Goal: Check status: Check status

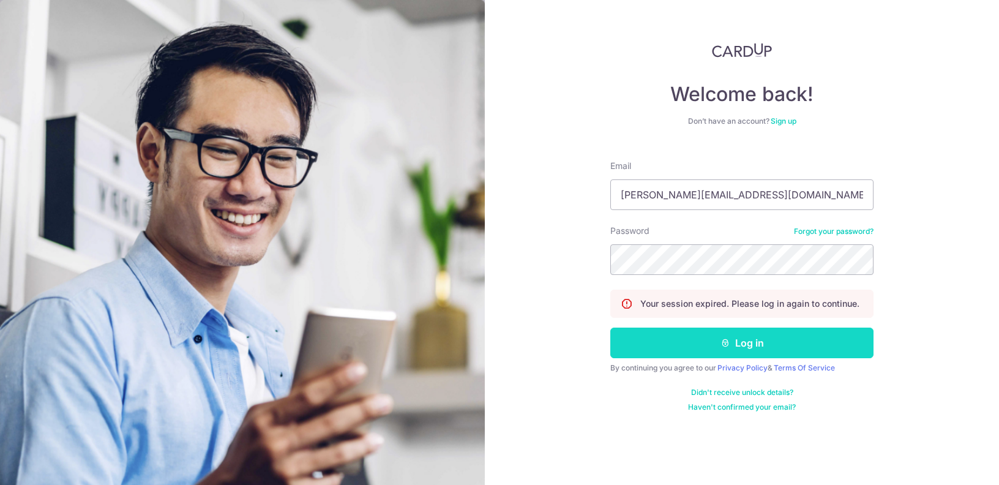
click at [731, 345] on button "Log in" at bounding box center [741, 343] width 263 height 31
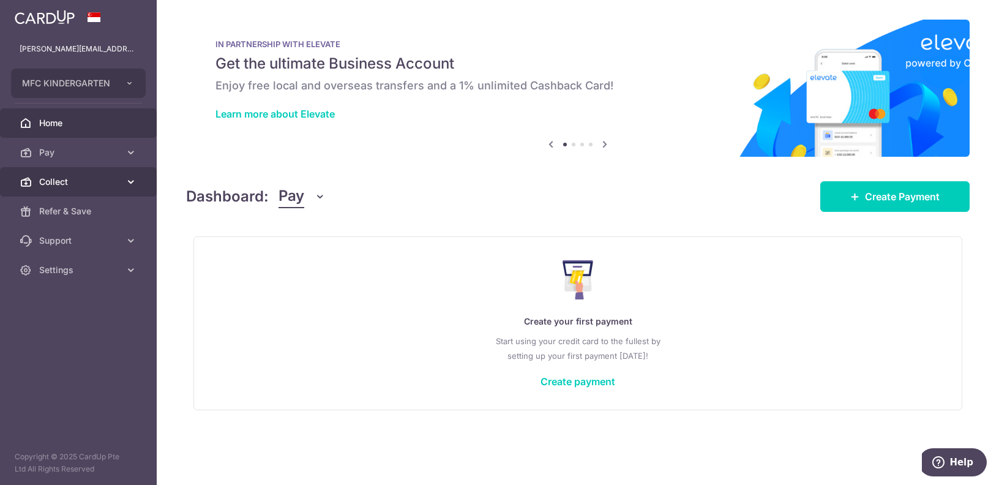
click at [73, 171] on link "Collect" at bounding box center [78, 181] width 157 height 29
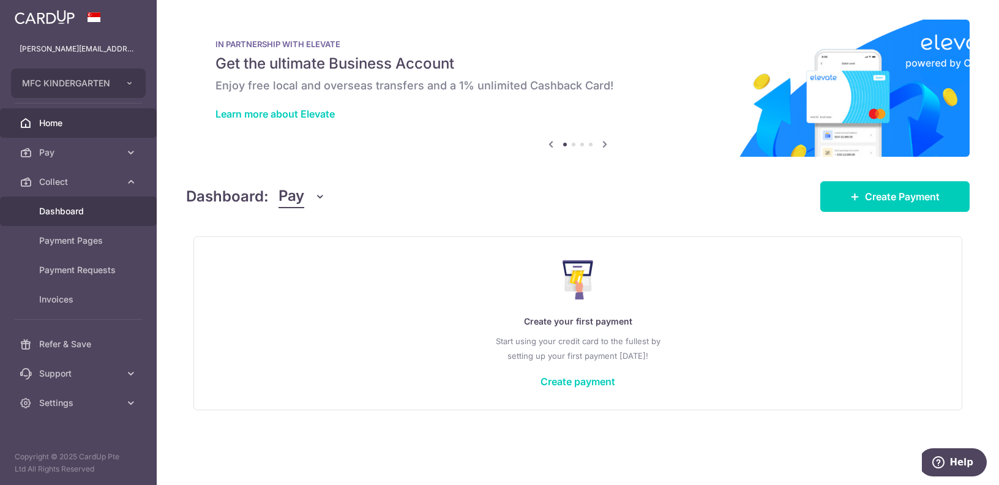
click at [78, 212] on span "Dashboard" at bounding box center [79, 211] width 81 height 12
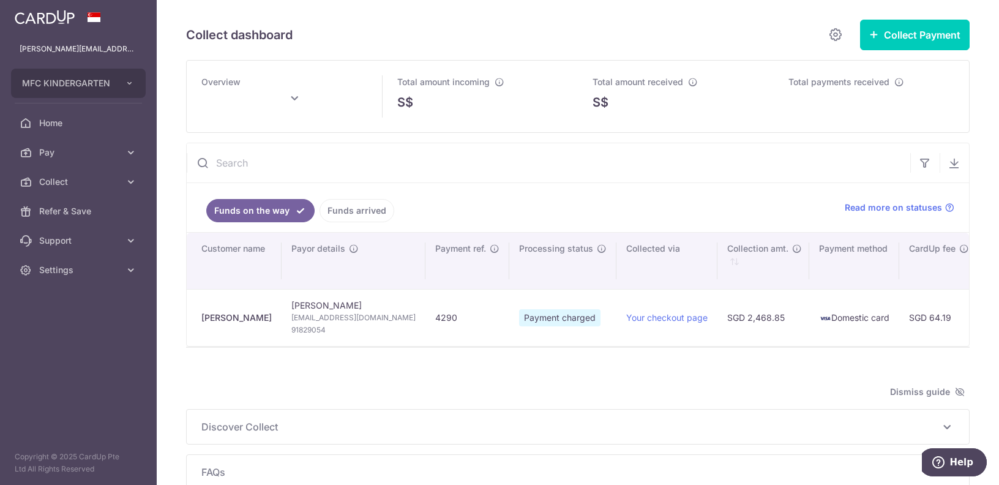
click at [297, 162] on input "text" at bounding box center [549, 162] width 724 height 39
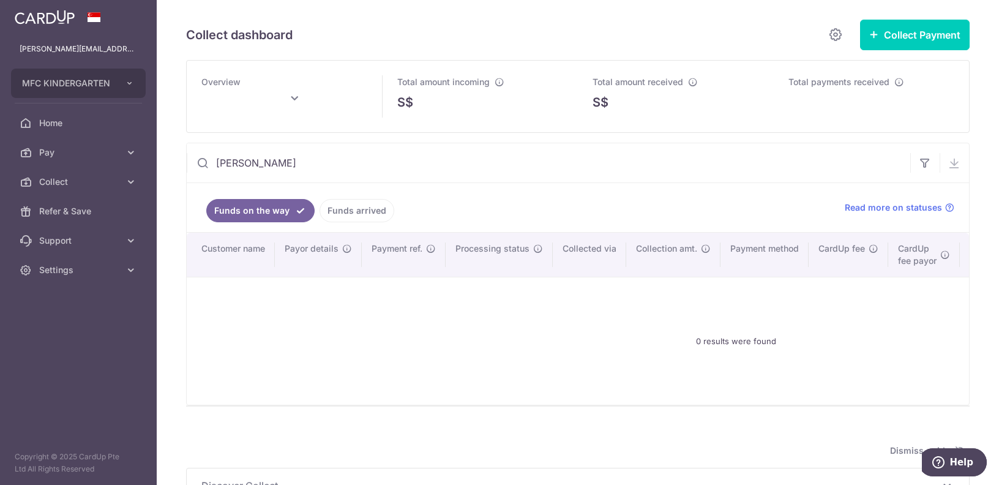
type input "[PERSON_NAME]"
click at [339, 218] on link "Funds arrived" at bounding box center [357, 210] width 75 height 23
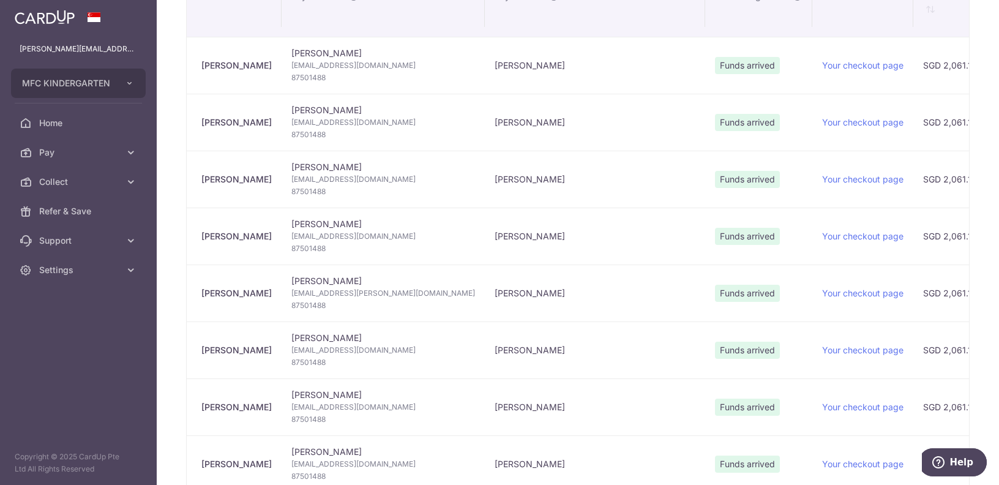
scroll to position [125, 0]
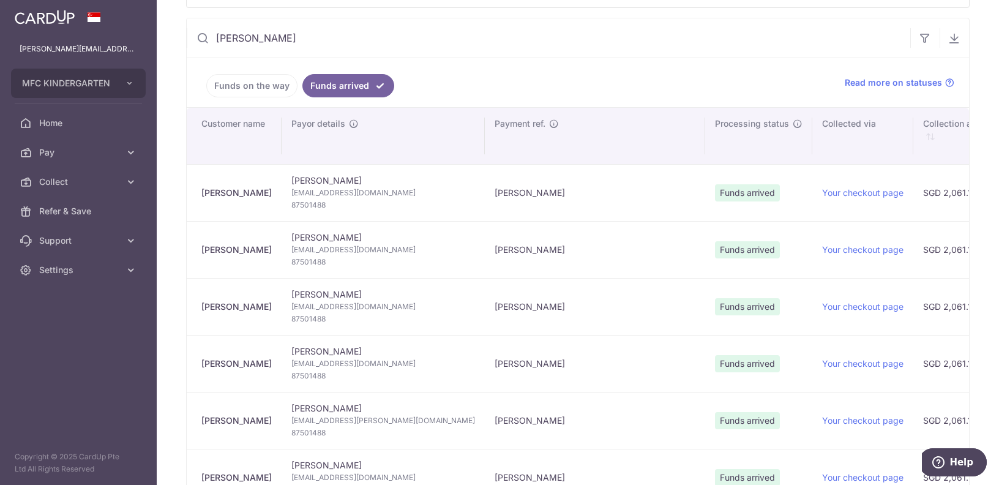
type input "[DATE]"
click at [359, 189] on span "[EMAIL_ADDRESS][DOMAIN_NAME]" at bounding box center [383, 193] width 184 height 12
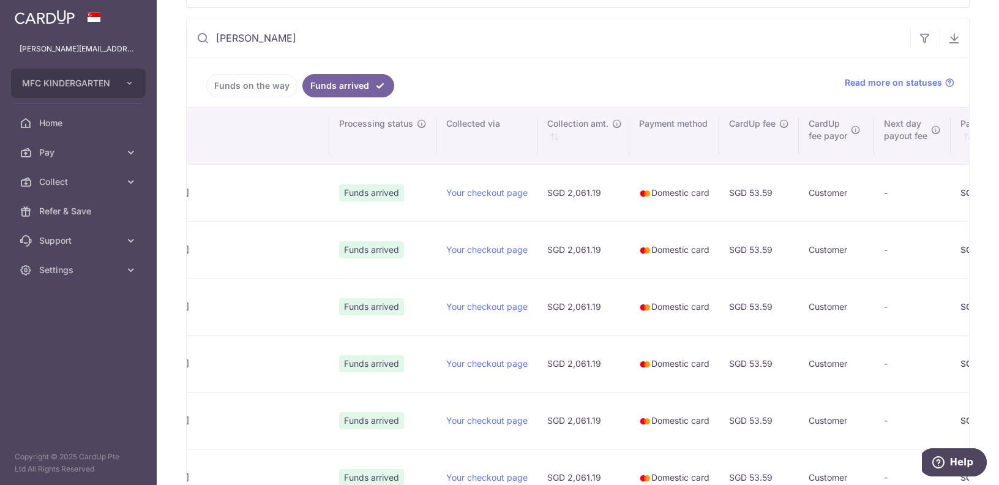
scroll to position [0, 350]
